Goal: Use online tool/utility: Utilize a website feature to perform a specific function

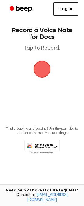
click at [42, 68] on span "button" at bounding box center [42, 69] width 18 height 18
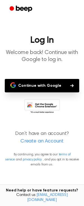
click at [52, 83] on button "Continue with Google" at bounding box center [42, 85] width 75 height 13
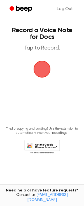
click at [43, 70] on span "button" at bounding box center [42, 69] width 16 height 16
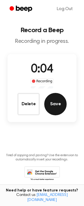
click at [51, 108] on button "Save" at bounding box center [55, 104] width 22 height 22
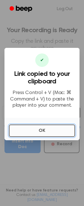
click at [52, 128] on button "OK" at bounding box center [42, 131] width 66 height 12
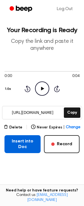
click at [22, 146] on button "Insert into Doc" at bounding box center [22, 144] width 36 height 18
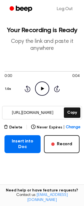
scroll to position [40, 0]
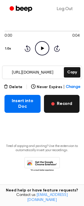
click at [58, 98] on button "Record" at bounding box center [62, 104] width 36 height 18
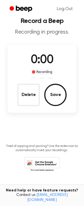
scroll to position [9, 0]
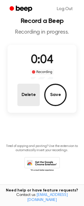
click at [40, 105] on button "Delete" at bounding box center [28, 95] width 22 height 22
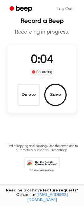
click at [33, 95] on main "Record a Beep Recording in progress. 0:04 Recording Delete Save Tired of copyin…" at bounding box center [42, 90] width 84 height 198
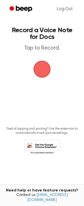
scroll to position [0, 0]
click at [41, 66] on span "button" at bounding box center [42, 69] width 22 height 22
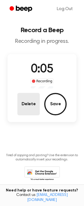
click at [30, 102] on button "Delete" at bounding box center [28, 104] width 22 height 22
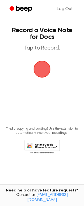
click at [38, 64] on span "button" at bounding box center [42, 69] width 24 height 24
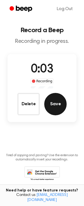
click at [58, 111] on button "Save" at bounding box center [55, 104] width 22 height 22
